Goal: Information Seeking & Learning: Learn about a topic

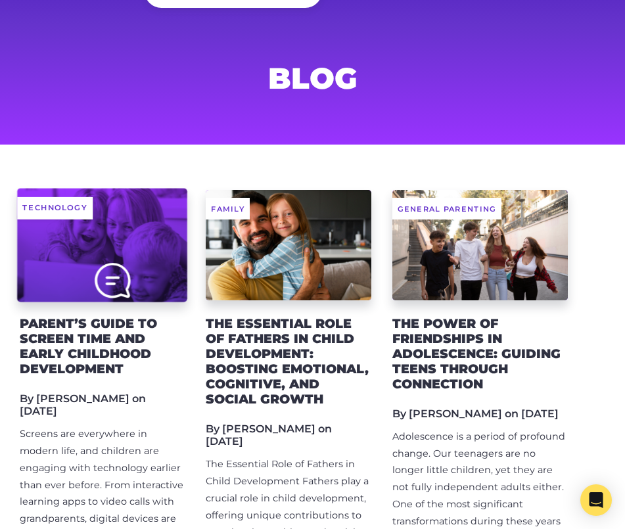
scroll to position [113, 0]
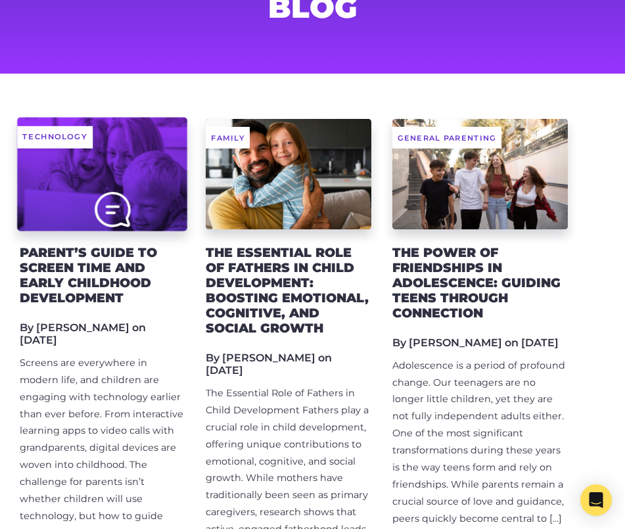
click at [153, 175] on div at bounding box center [102, 174] width 170 height 114
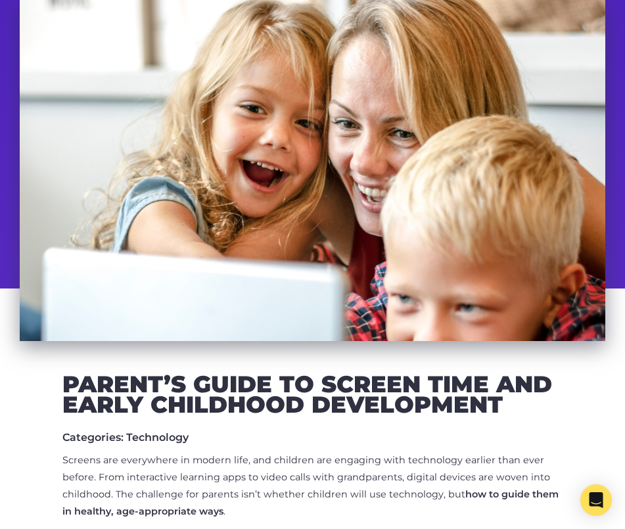
scroll to position [199, 0]
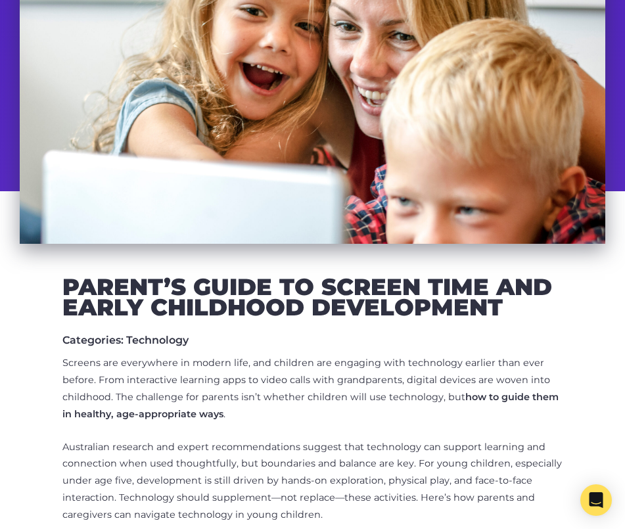
click at [194, 304] on h2 "Parent’s Guide to Screen Time and Early Childhood Development" at bounding box center [312, 297] width 500 height 41
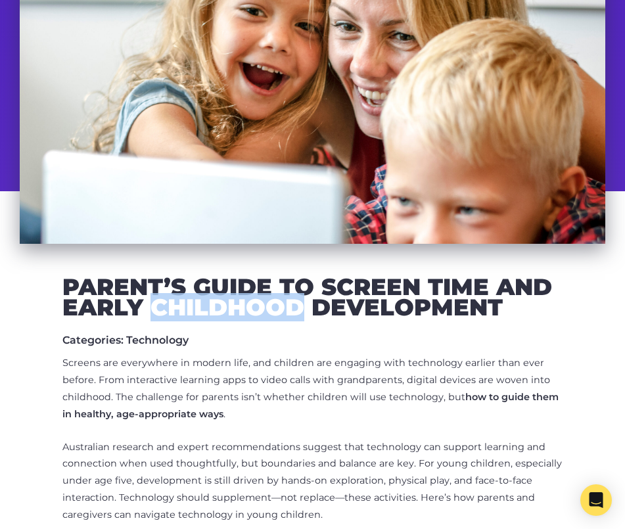
click at [194, 304] on h2 "Parent’s Guide to Screen Time and Early Childhood Development" at bounding box center [312, 297] width 500 height 41
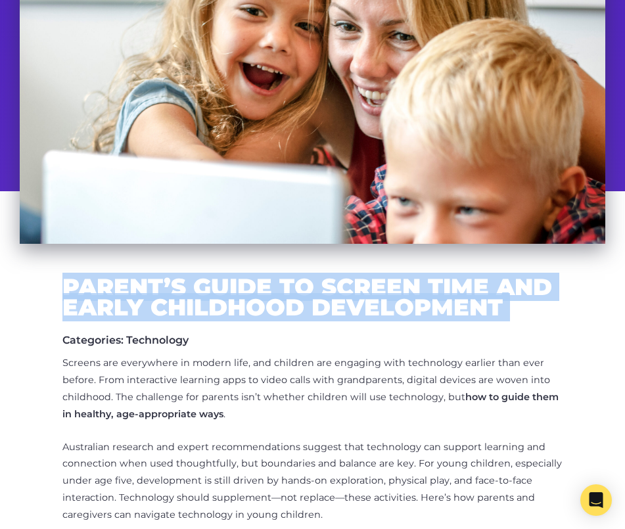
click at [194, 304] on h2 "Parent’s Guide to Screen Time and Early Childhood Development" at bounding box center [312, 297] width 500 height 41
copy div "Parent’s Guide to Screen Time and Early Childhood Development"
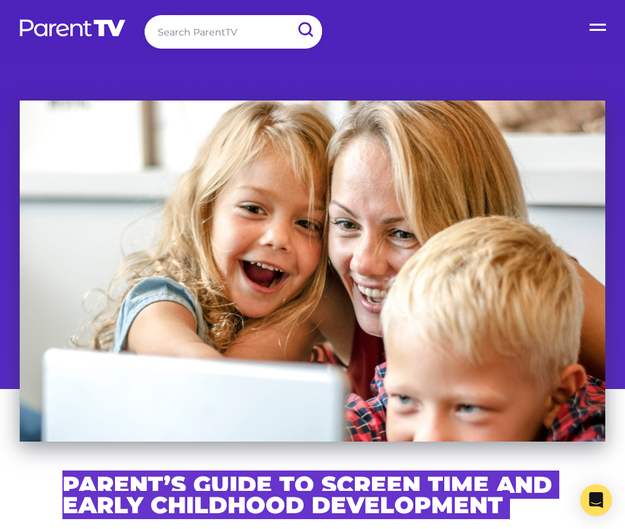
scroll to position [0, 0]
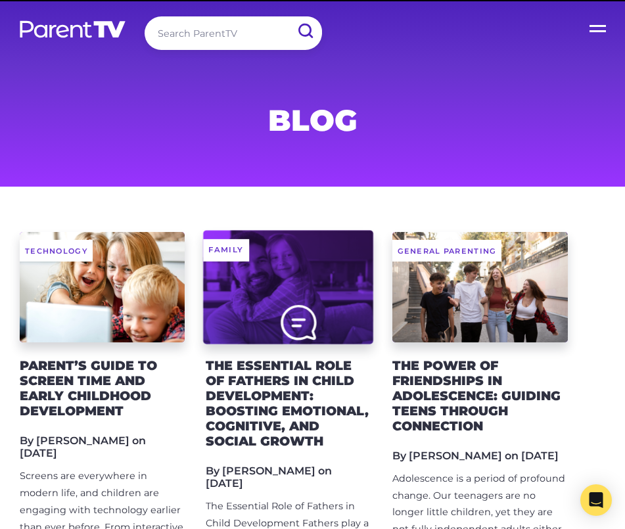
scroll to position [113, 0]
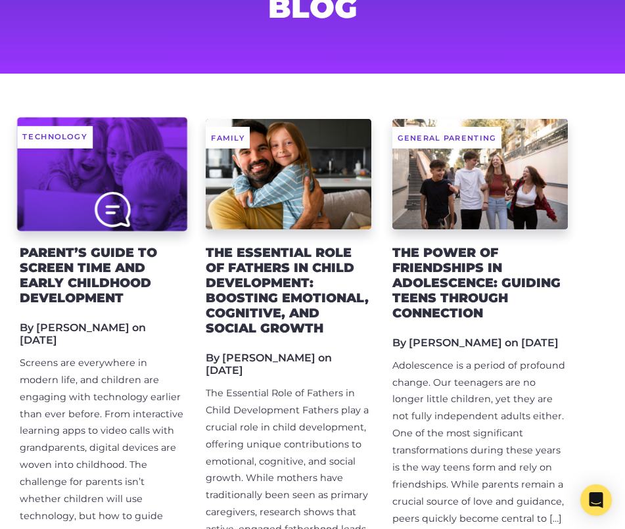
click at [133, 160] on div at bounding box center [102, 174] width 170 height 114
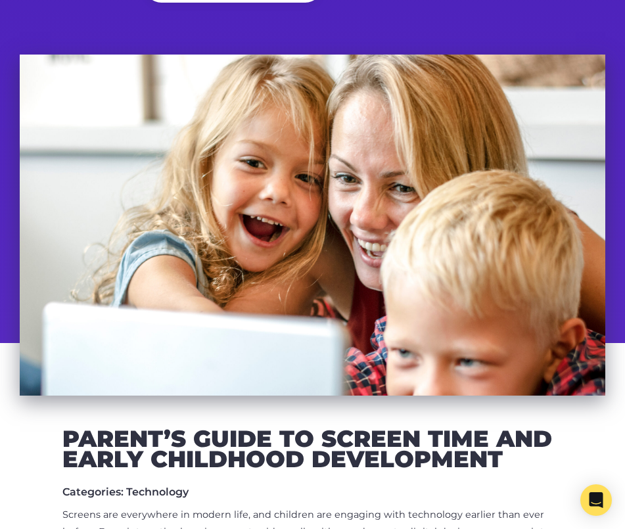
scroll to position [112, 0]
